Goal: Task Accomplishment & Management: Manage account settings

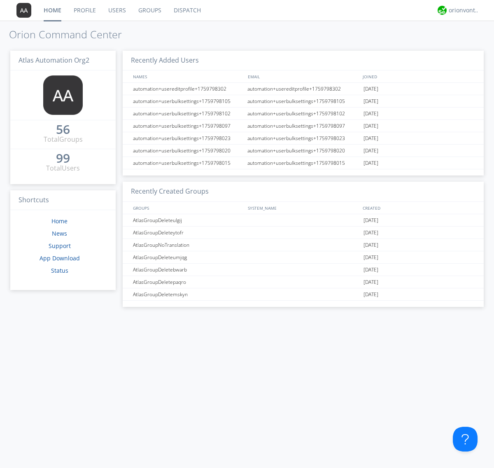
click at [117, 10] on link "Users" at bounding box center [117, 10] width 30 height 21
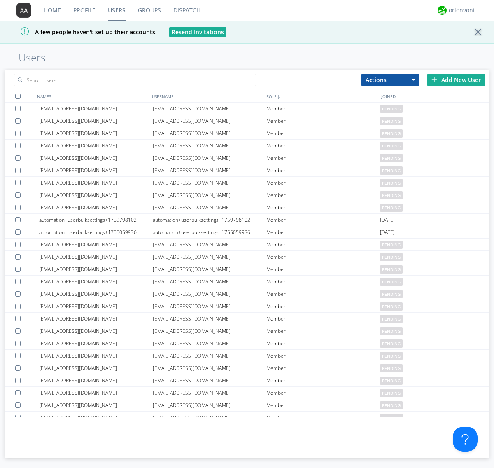
click at [456, 80] on div "Add New User" at bounding box center [457, 80] width 58 height 12
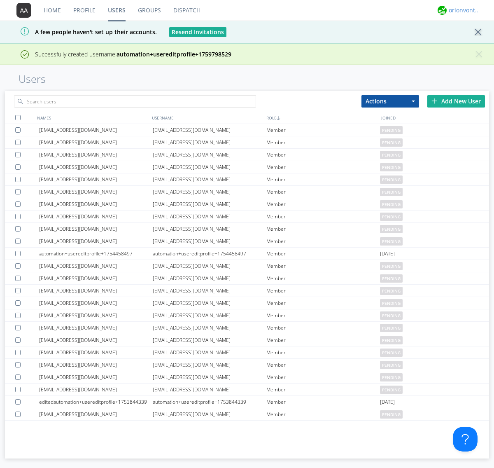
click at [462, 10] on div "orionvontas+atlas+automation+org2" at bounding box center [464, 10] width 31 height 8
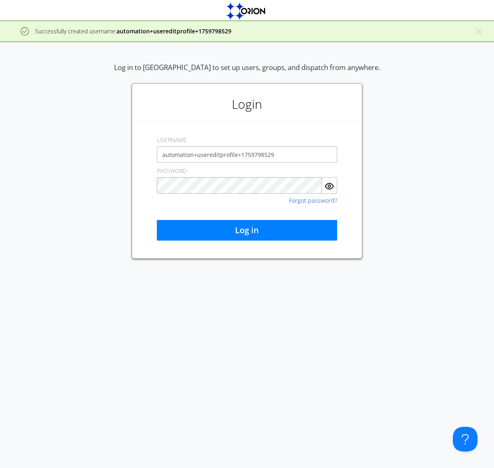
type input "automation+usereditprofile+1759798529"
click at [247, 230] on button "Log in" at bounding box center [247, 230] width 180 height 21
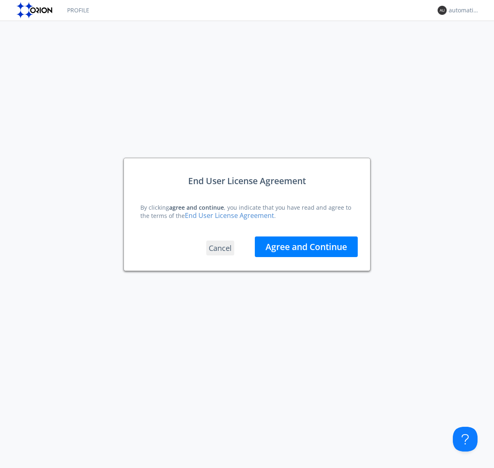
click at [306, 247] on button "Agree and Continue" at bounding box center [306, 246] width 103 height 21
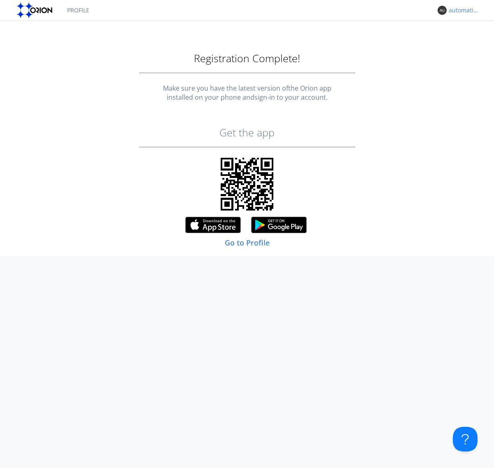
click at [462, 10] on div "automation+usereditprofile+1759798529" at bounding box center [464, 10] width 31 height 8
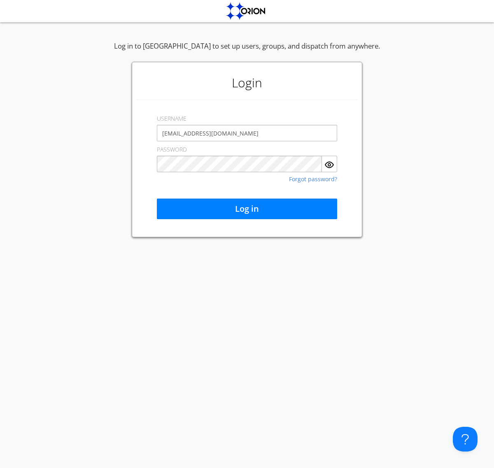
type input "[EMAIL_ADDRESS][DOMAIN_NAME]"
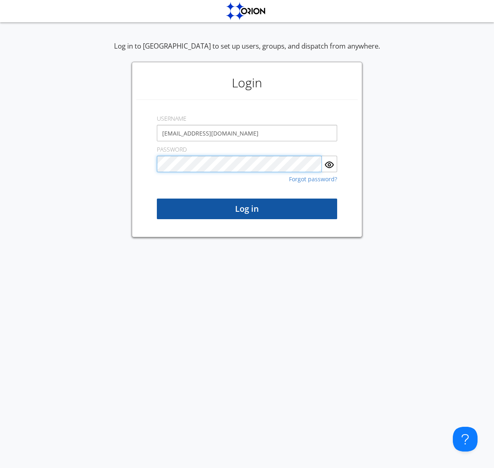
click at [247, 209] on button "Log in" at bounding box center [247, 209] width 180 height 21
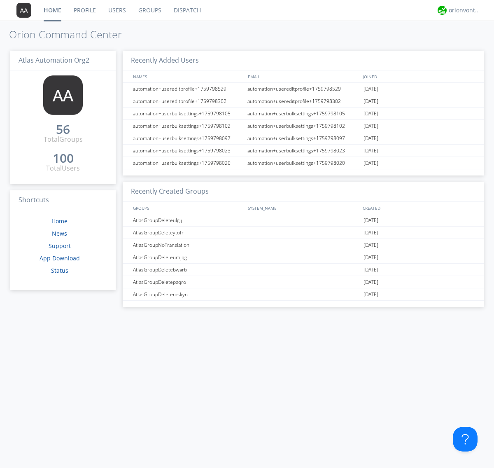
click at [117, 10] on link "Users" at bounding box center [117, 10] width 30 height 21
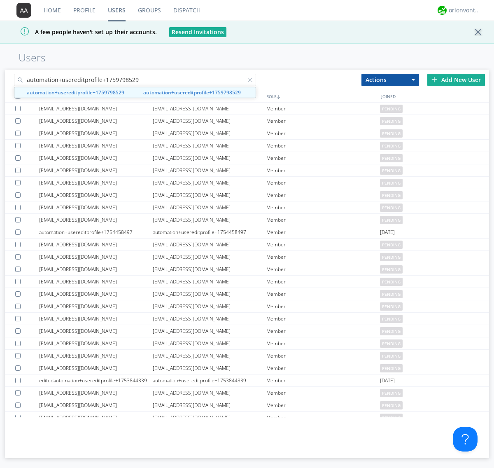
type input "automation+usereditprofile+1759798529"
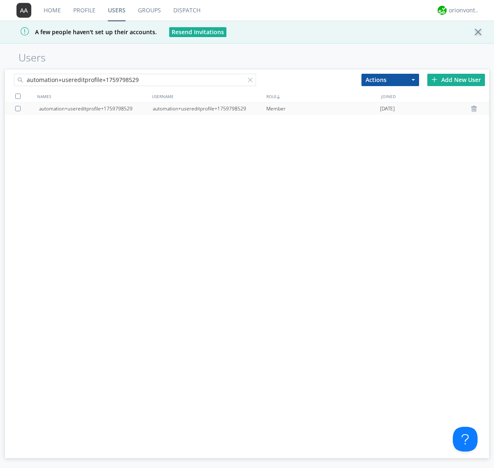
click at [209, 108] on div "automation+usereditprofile+1759798529" at bounding box center [210, 109] width 114 height 12
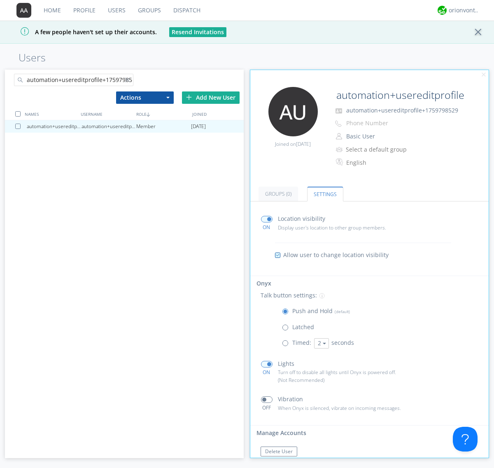
click at [283, 463] on button "Reset Password" at bounding box center [283, 468] width 45 height 10
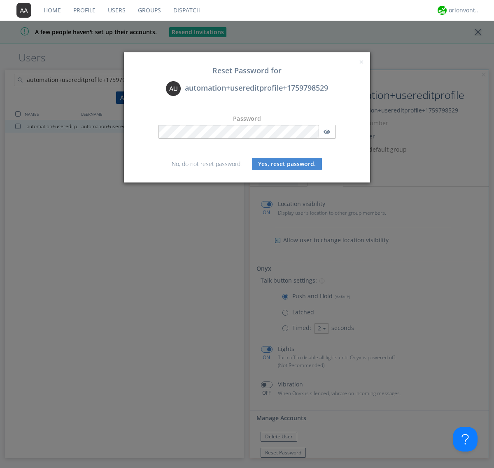
click at [287, 164] on button "Yes, reset password." at bounding box center [287, 164] width 70 height 12
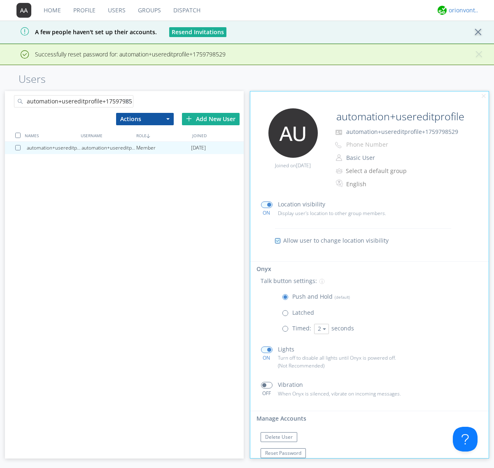
click at [462, 10] on div "orionvontas+atlas+automation+org2" at bounding box center [464, 10] width 31 height 8
click at [468, 43] on div "Log Out" at bounding box center [468, 43] width 42 height 15
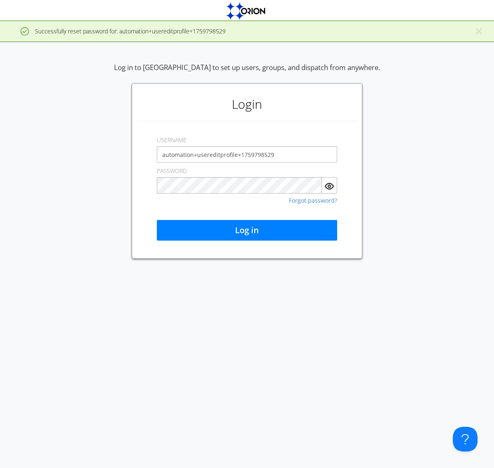
type input "automation+usereditprofile+1759798529"
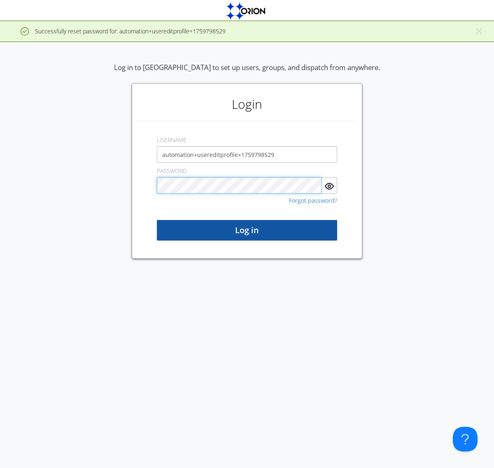
click at [247, 230] on button "Log in" at bounding box center [247, 230] width 180 height 21
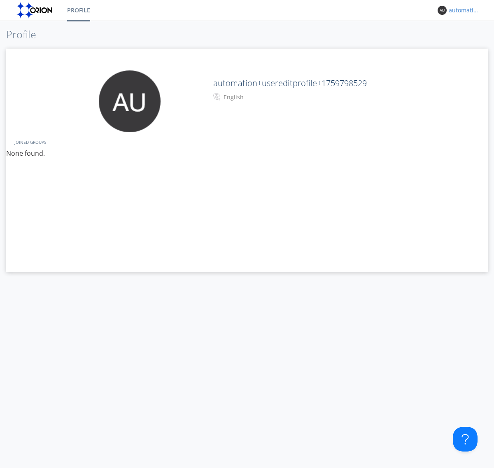
click at [462, 10] on div "automation+usereditprofile+1759798529" at bounding box center [464, 10] width 31 height 8
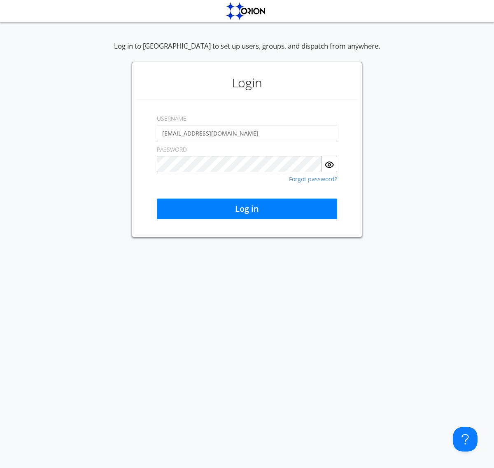
type input "[EMAIL_ADDRESS][DOMAIN_NAME]"
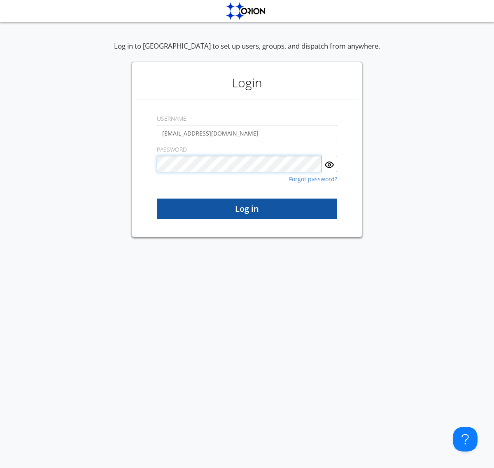
click at [247, 209] on button "Log in" at bounding box center [247, 209] width 180 height 21
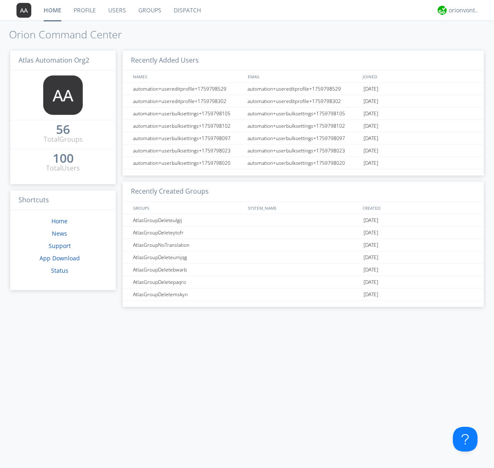
click at [117, 10] on link "Users" at bounding box center [117, 10] width 30 height 21
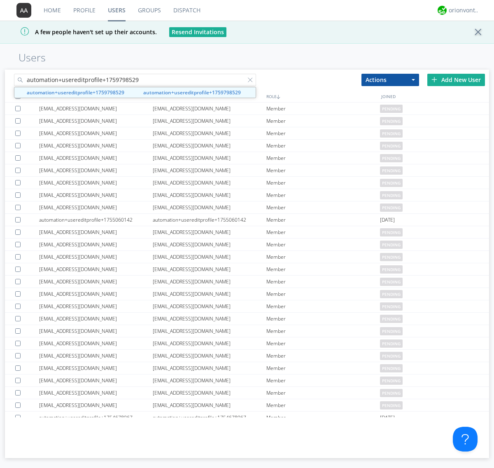
type input "automation+usereditprofile+1759798529"
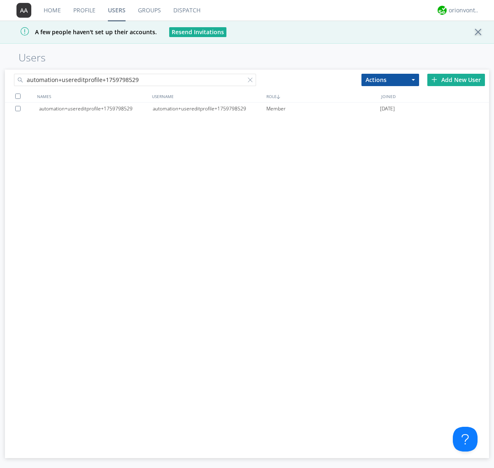
click at [19, 108] on div at bounding box center [19, 108] width 8 height 5
click at [391, 80] on button "Actions" at bounding box center [391, 80] width 58 height 12
click at [0, 0] on link "Delete User" at bounding box center [0, 0] width 0 height 0
